Goal: Task Accomplishment & Management: Manage account settings

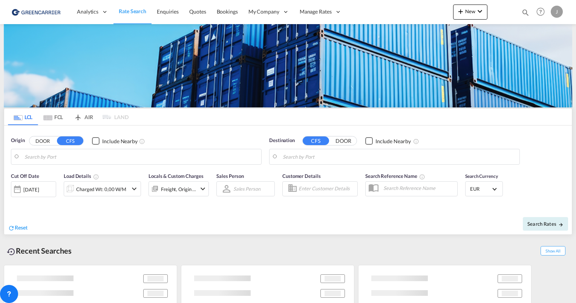
type input "[GEOGRAPHIC_DATA], [GEOGRAPHIC_DATA]"
type input "[GEOGRAPHIC_DATA], SH, CNSHA"
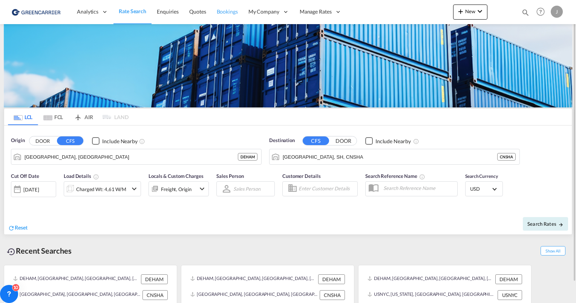
click at [215, 12] on link "Bookings" at bounding box center [227, 12] width 32 height 25
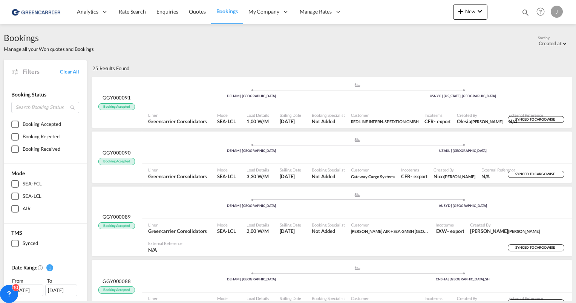
click at [231, 60] on div "25 Results Found" at bounding box center [331, 68] width 482 height 17
click at [364, 155] on div ".a{fill:#aaa8ad;} .a{fill:#aaa8ad;} DEHAM | [GEOGRAPHIC_DATA] NZAKL | [GEOGRAPH…" at bounding box center [357, 148] width 430 height 23
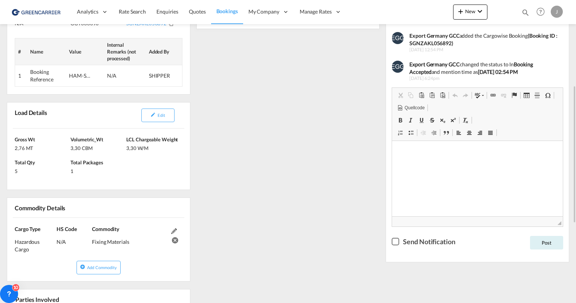
scroll to position [75, 0]
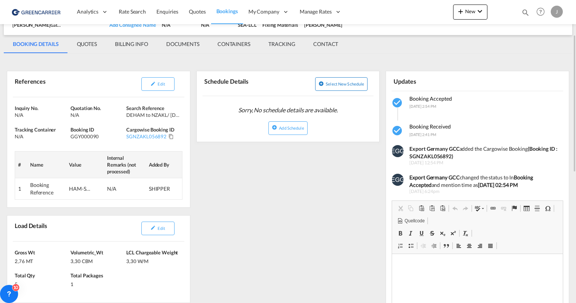
click at [326, 87] on button "Select new schedule" at bounding box center [341, 84] width 52 height 14
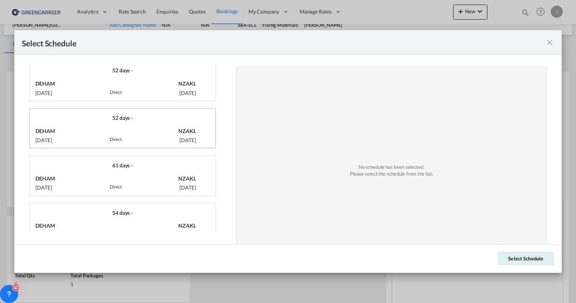
scroll to position [0, 0]
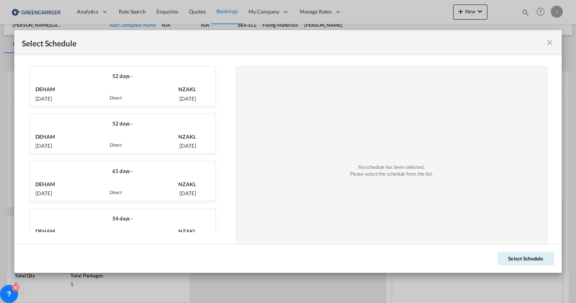
click at [549, 45] on md-icon "icon-close m-0 fg-AAA8AD cursor" at bounding box center [549, 42] width 9 height 9
